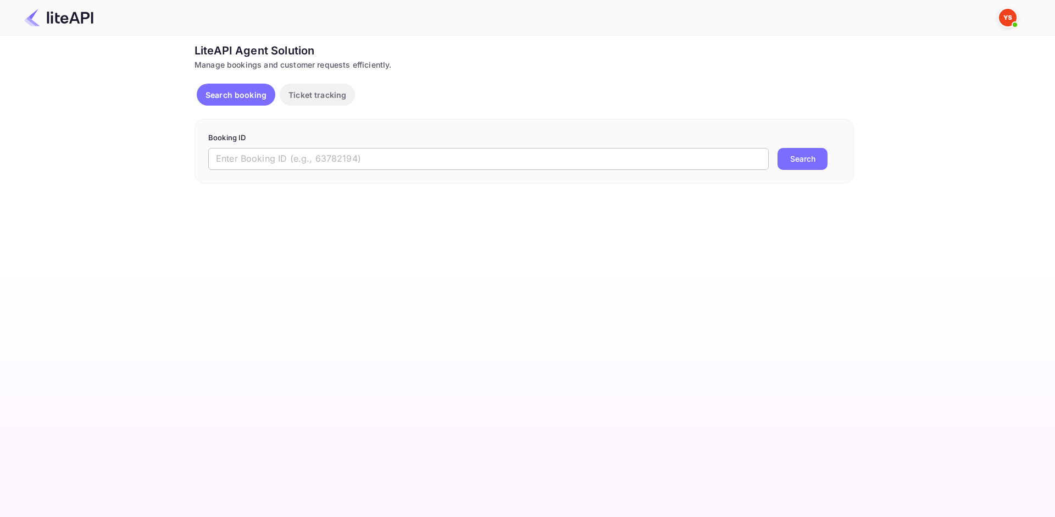
click at [324, 165] on input "text" at bounding box center [488, 159] width 561 height 22
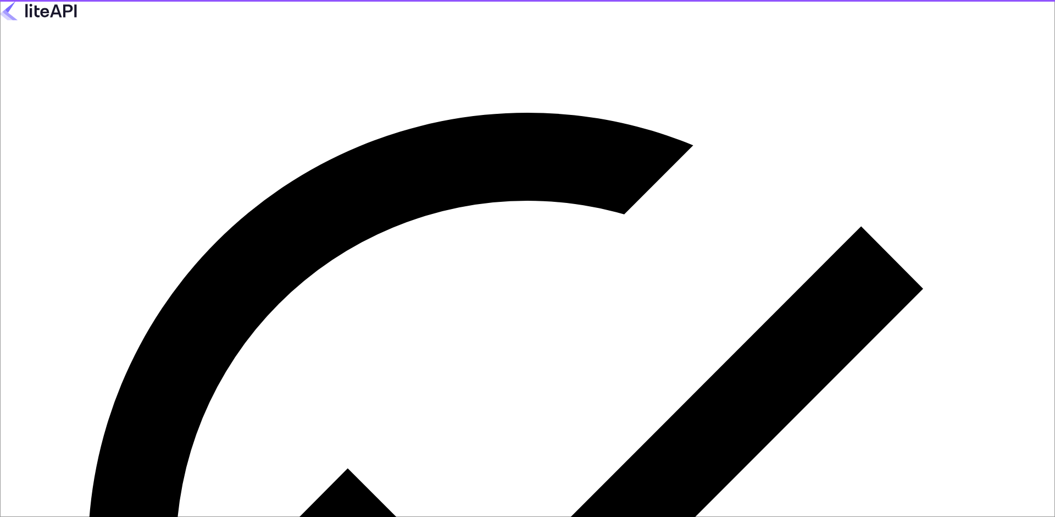
type input "[EMAIL_ADDRESS][DOMAIN_NAME]"
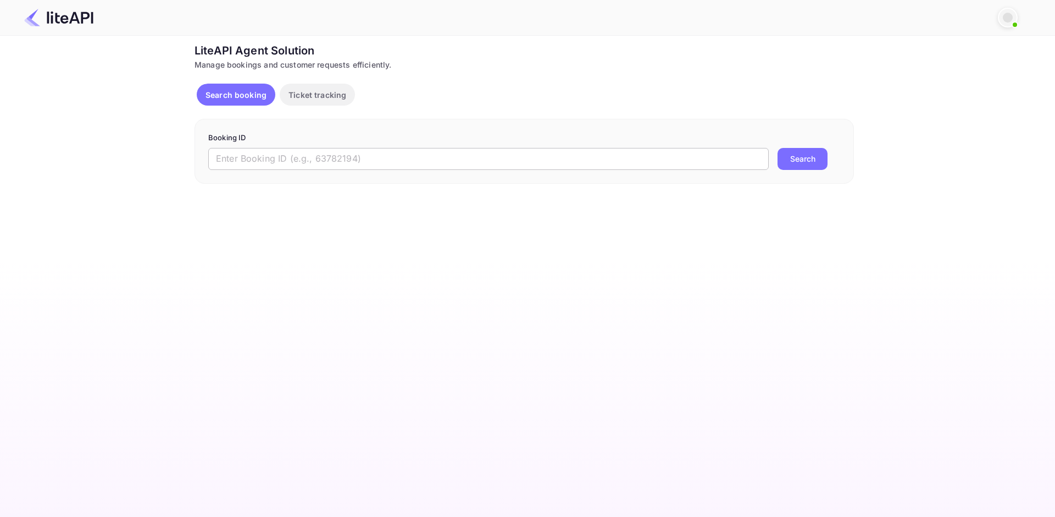
click at [323, 150] on input "text" at bounding box center [488, 159] width 561 height 22
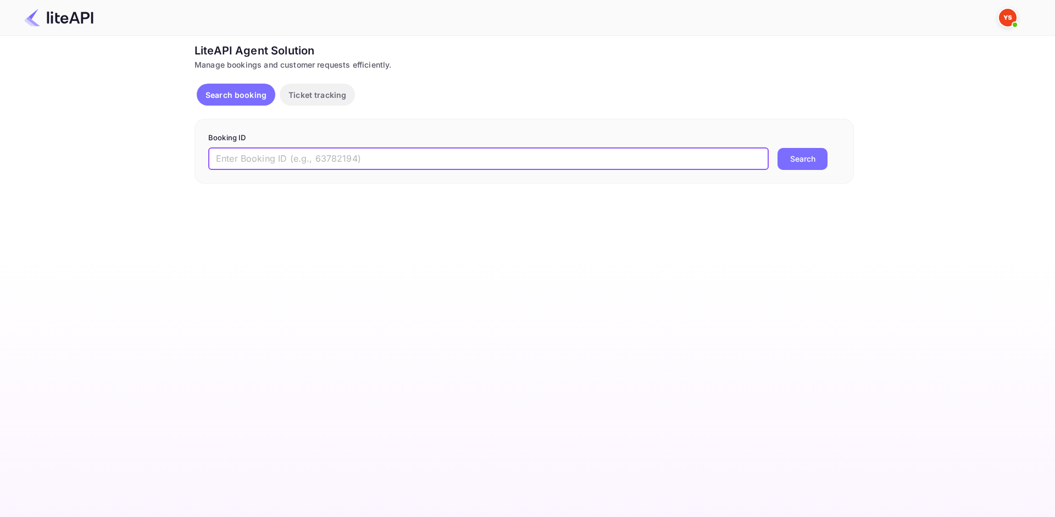
paste input "7103023"
type input "7103023"
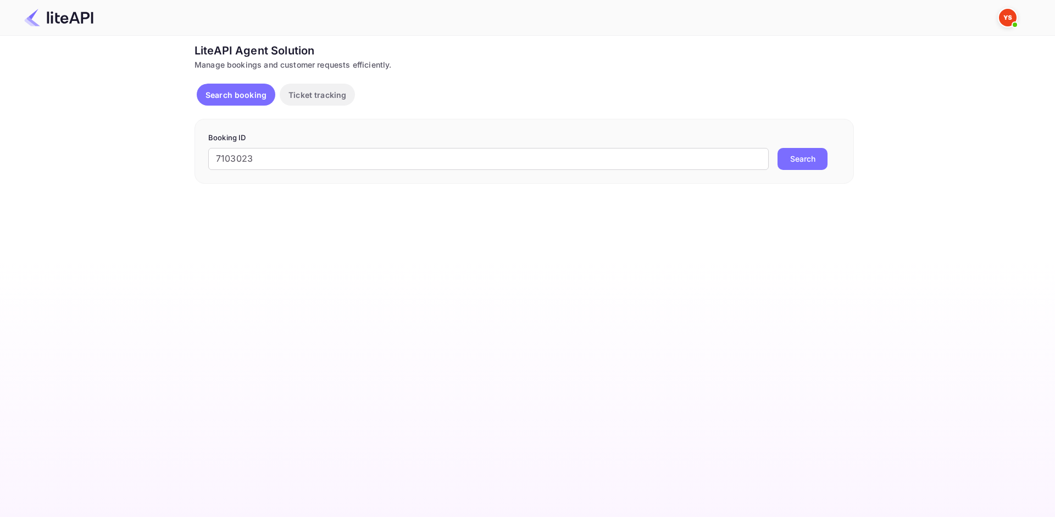
click at [795, 163] on button "Search" at bounding box center [803, 159] width 50 height 22
